Goal: Navigation & Orientation: Understand site structure

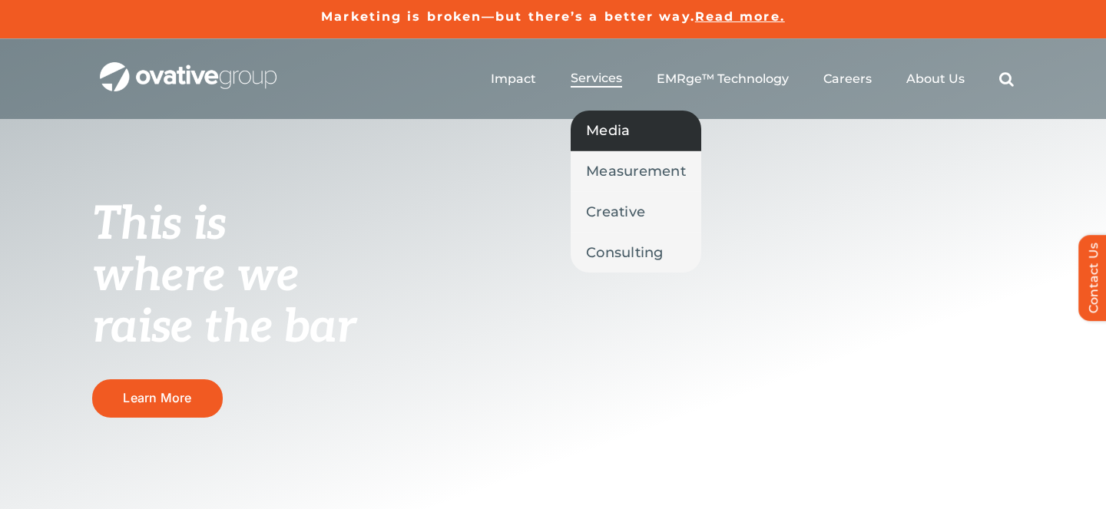
click at [608, 144] on link "Media" at bounding box center [635, 131] width 131 height 40
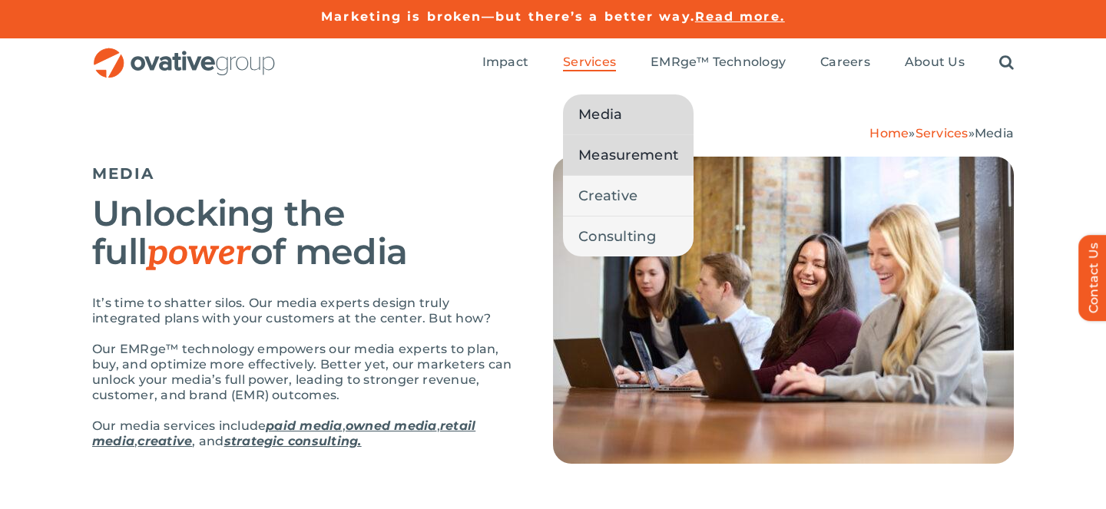
click at [614, 140] on link "Measurement" at bounding box center [628, 155] width 131 height 40
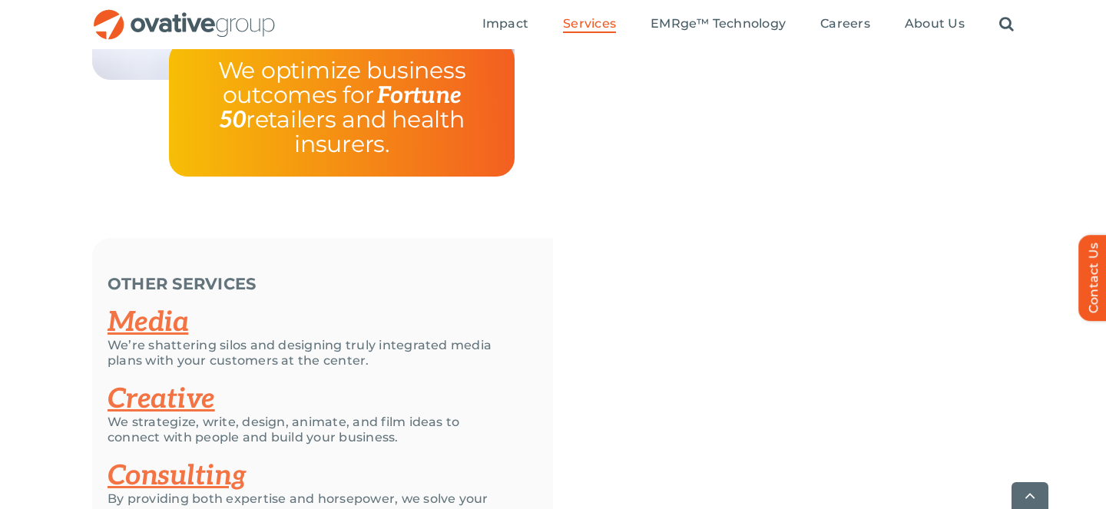
scroll to position [3181, 0]
